Goal: Check status: Check status

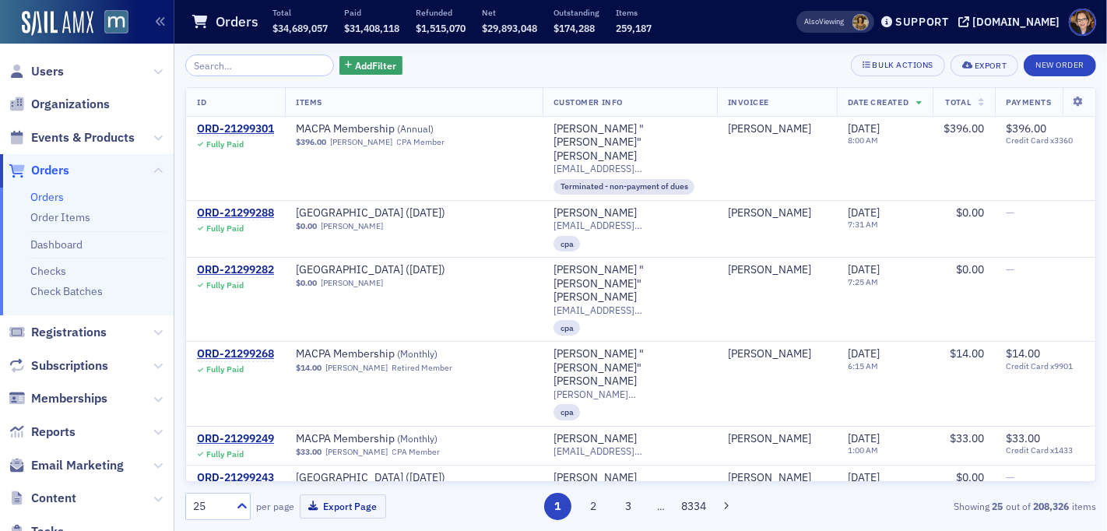
scroll to position [616, 0]
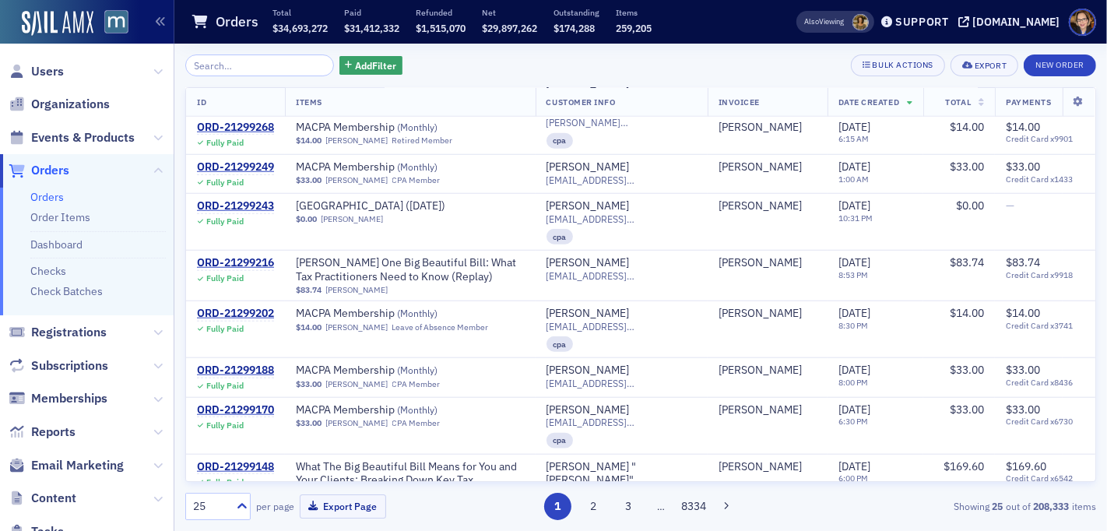
scroll to position [1233, 0]
